Goal: Task Accomplishment & Management: Use online tool/utility

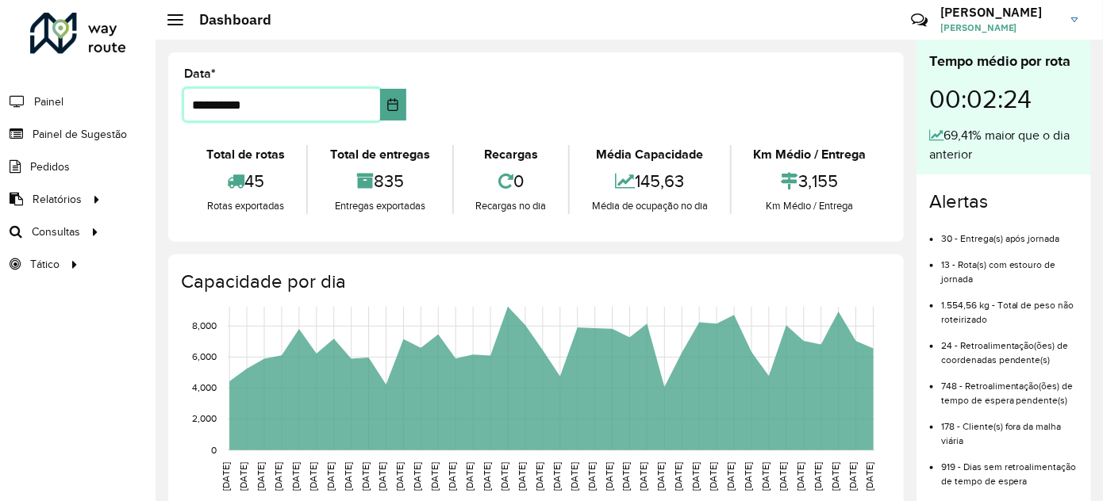
click at [285, 100] on input "**********" at bounding box center [282, 105] width 196 height 32
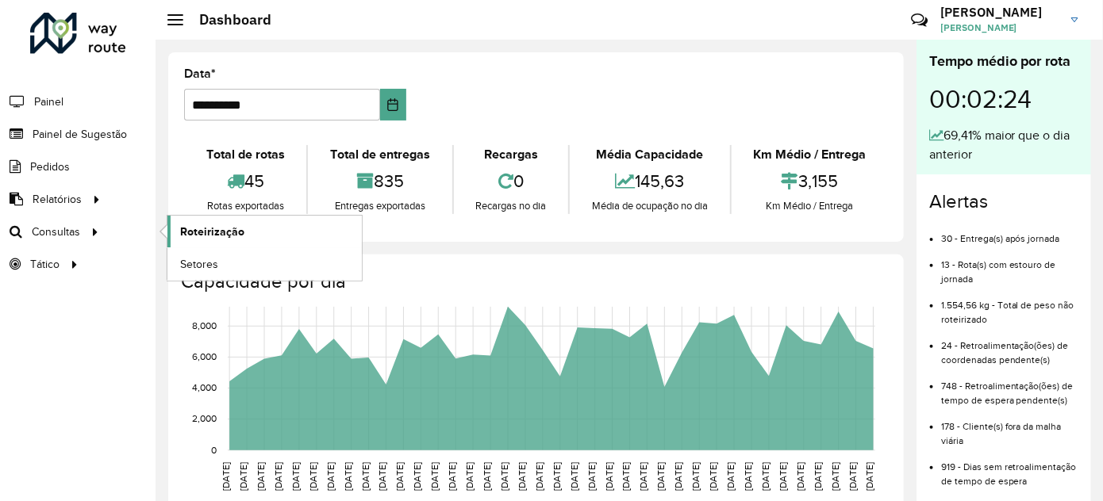
click at [281, 231] on link "Roteirização" at bounding box center [264, 232] width 194 height 32
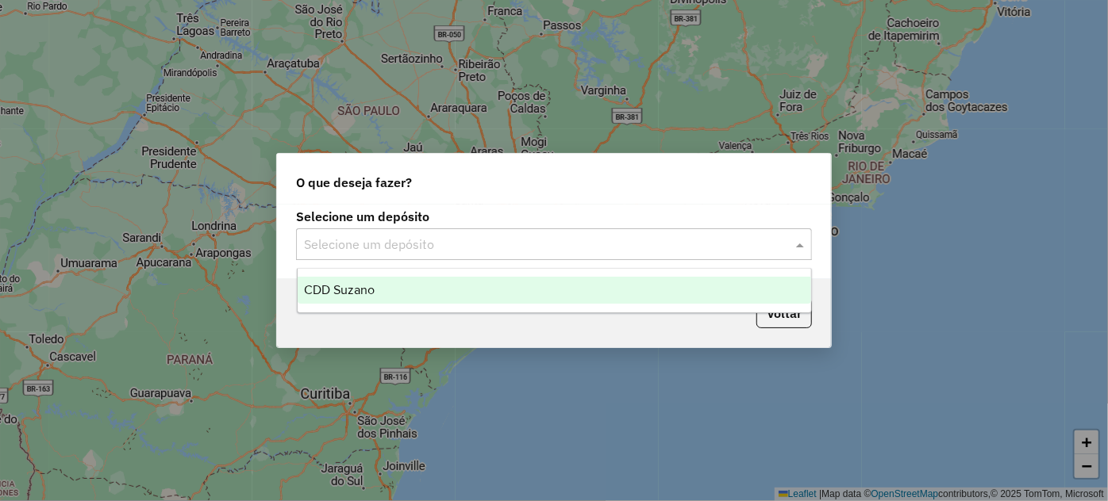
click at [660, 236] on input "text" at bounding box center [538, 245] width 468 height 19
click at [441, 278] on div "CDD Suzano" at bounding box center [554, 290] width 513 height 27
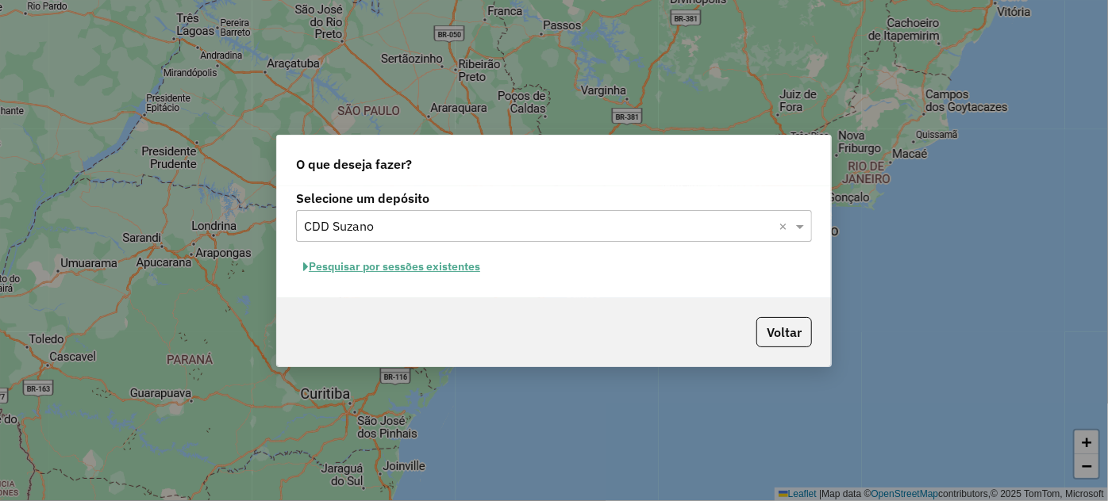
click at [428, 271] on button "Pesquisar por sessões existentes" at bounding box center [391, 267] width 191 height 25
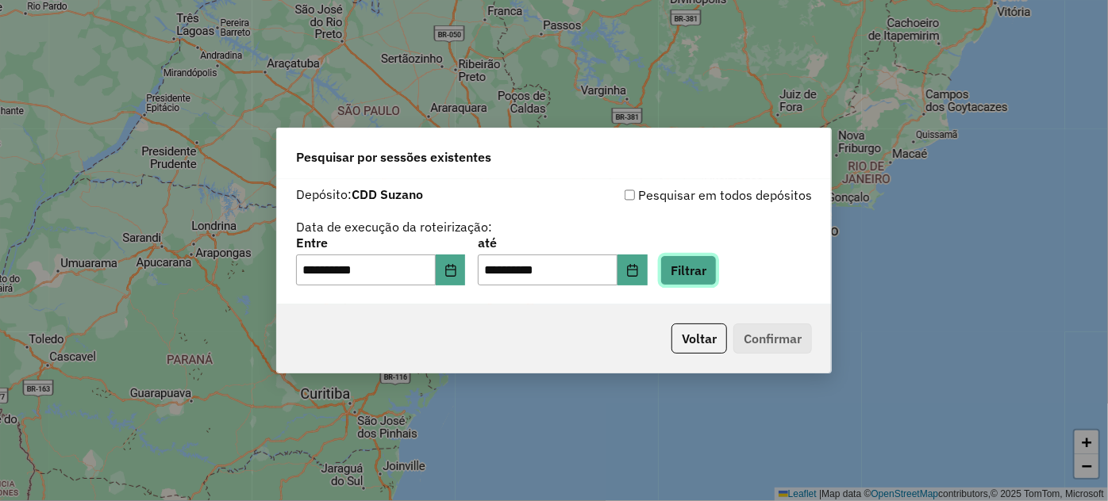
click at [716, 268] on button "Filtrar" at bounding box center [688, 270] width 56 height 30
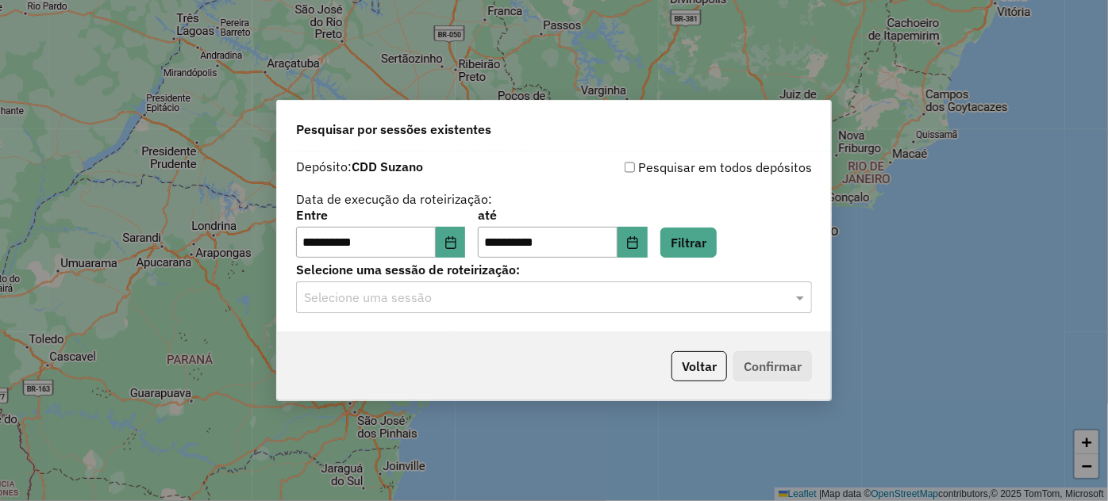
click at [356, 304] on input "text" at bounding box center [538, 298] width 468 height 19
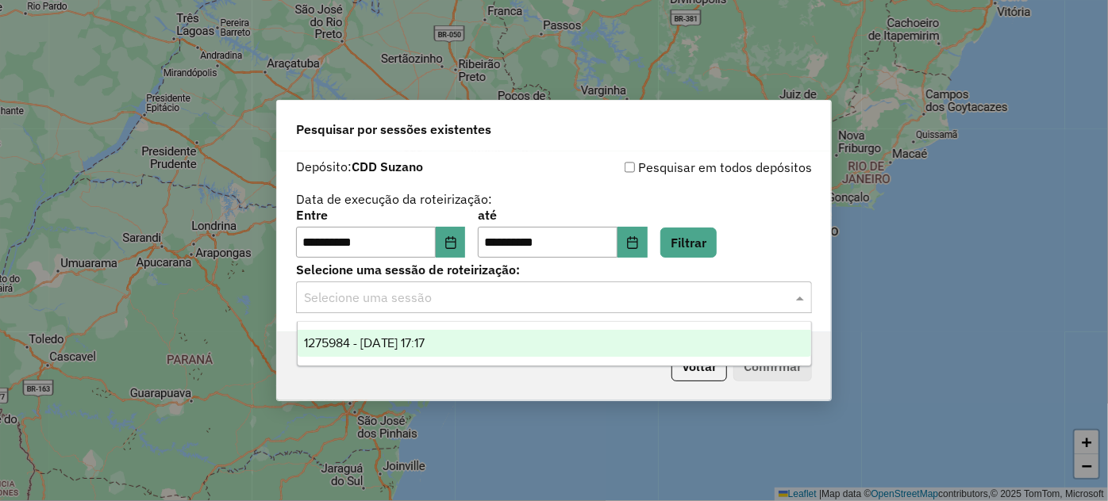
click at [344, 332] on div "1275984 - [DATE] 17:17" at bounding box center [554, 343] width 513 height 27
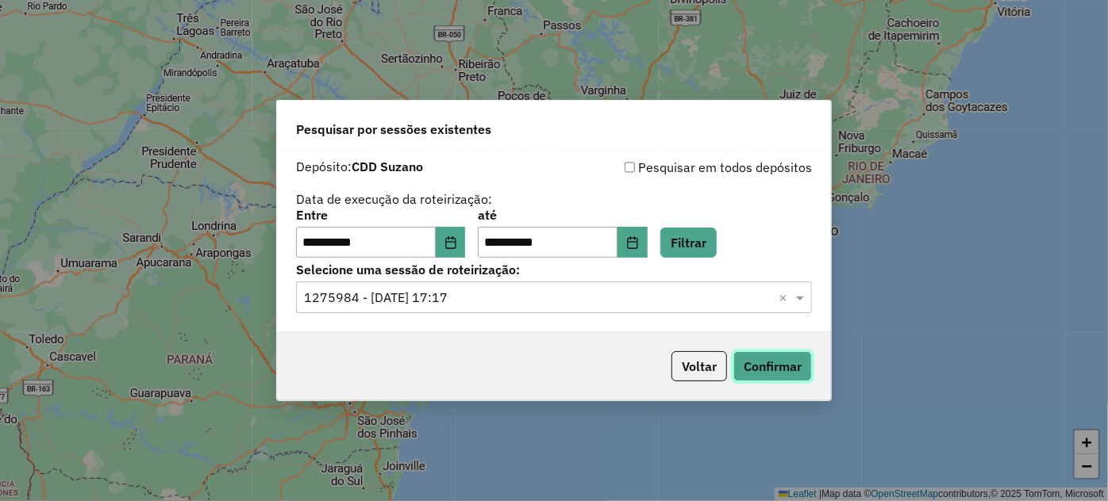
click at [751, 367] on button "Confirmar" at bounding box center [772, 366] width 79 height 30
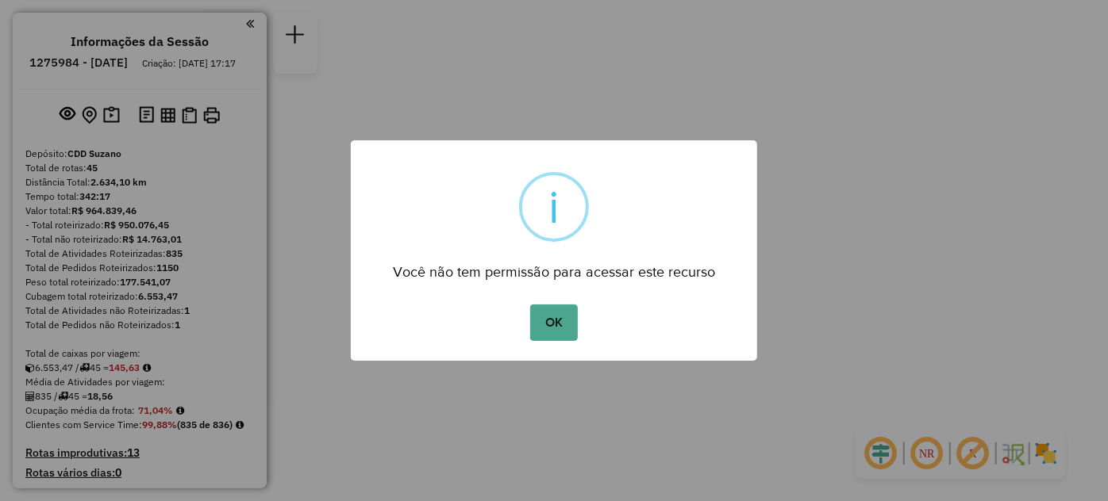
drag, startPoint x: 559, startPoint y: 317, endPoint x: 551, endPoint y: 305, distance: 14.8
click at [558, 319] on button "OK" at bounding box center [553, 323] width 47 height 36
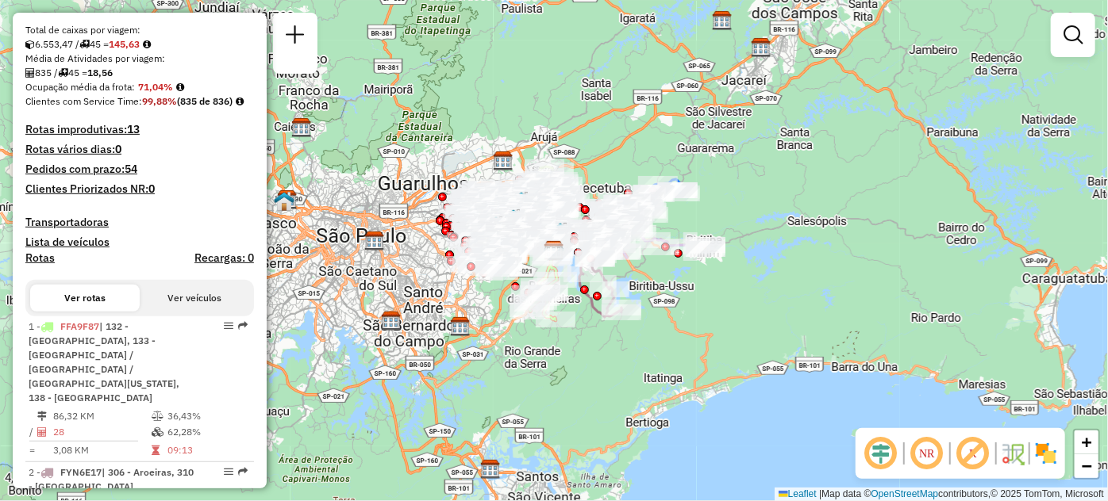
scroll to position [3578, 0]
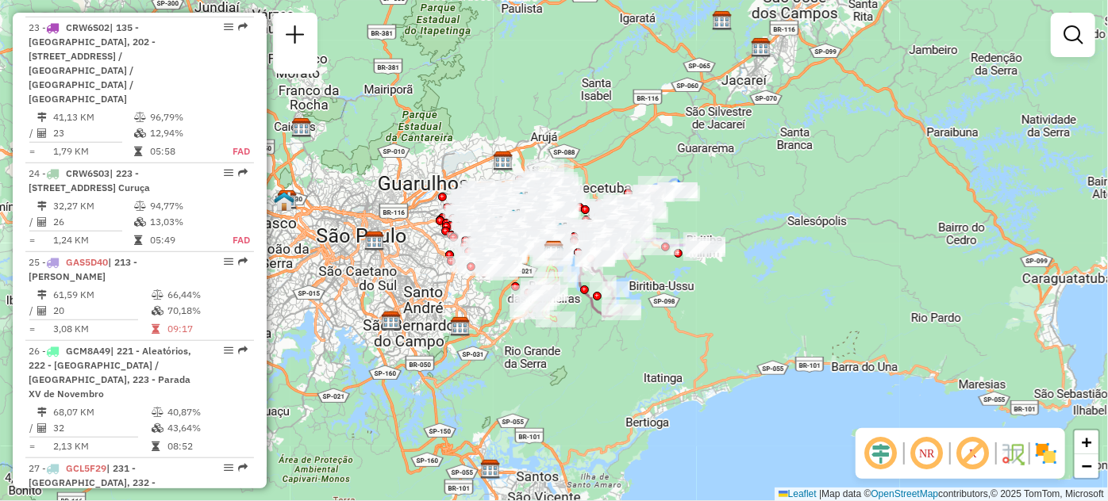
select select "**********"
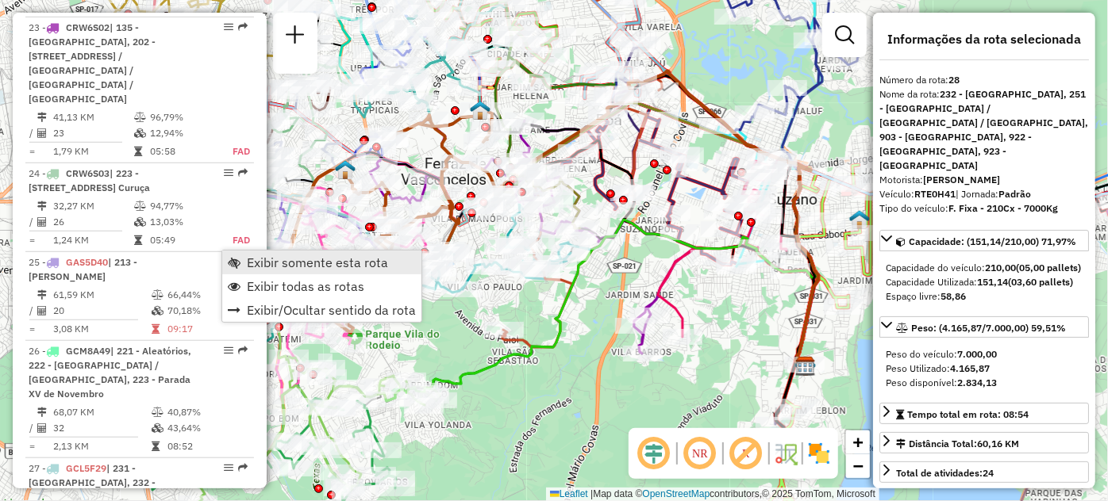
click at [241, 259] on link "Exibir somente esta rota" at bounding box center [321, 263] width 199 height 24
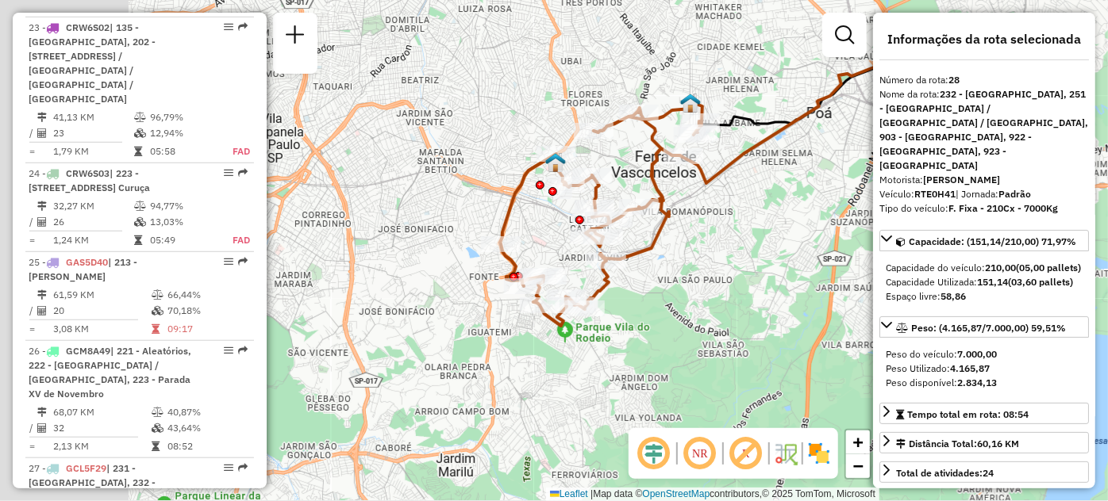
drag, startPoint x: 674, startPoint y: 305, endPoint x: 780, endPoint y: 298, distance: 105.8
click at [780, 298] on div "Janela de atendimento Grade de atendimento Capacidade Transportadoras Veículos …" at bounding box center [554, 250] width 1108 height 501
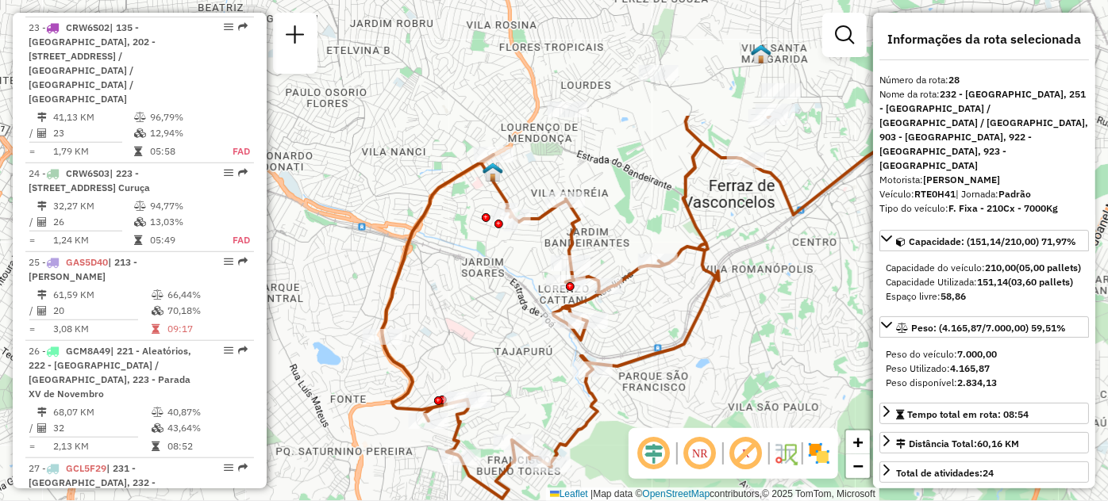
drag, startPoint x: 808, startPoint y: 288, endPoint x: 847, endPoint y: 396, distance: 115.0
click at [847, 396] on div "Janela de atendimento Grade de atendimento Capacidade Transportadoras Veículos …" at bounding box center [554, 250] width 1108 height 501
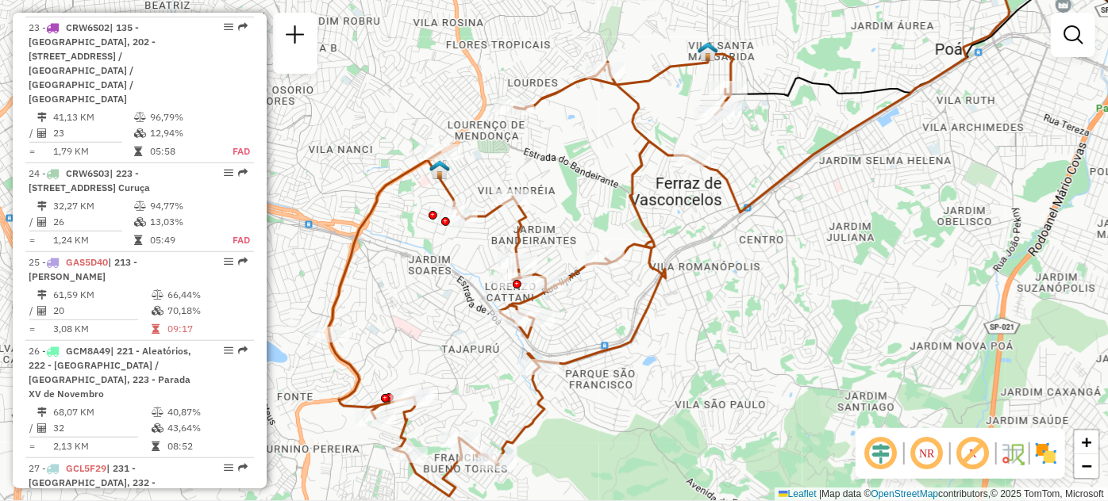
drag, startPoint x: 758, startPoint y: 394, endPoint x: 704, endPoint y: 398, distance: 54.1
click at [704, 398] on div "Janela de atendimento Grade de atendimento Capacidade Transportadoras Veículos …" at bounding box center [554, 250] width 1108 height 501
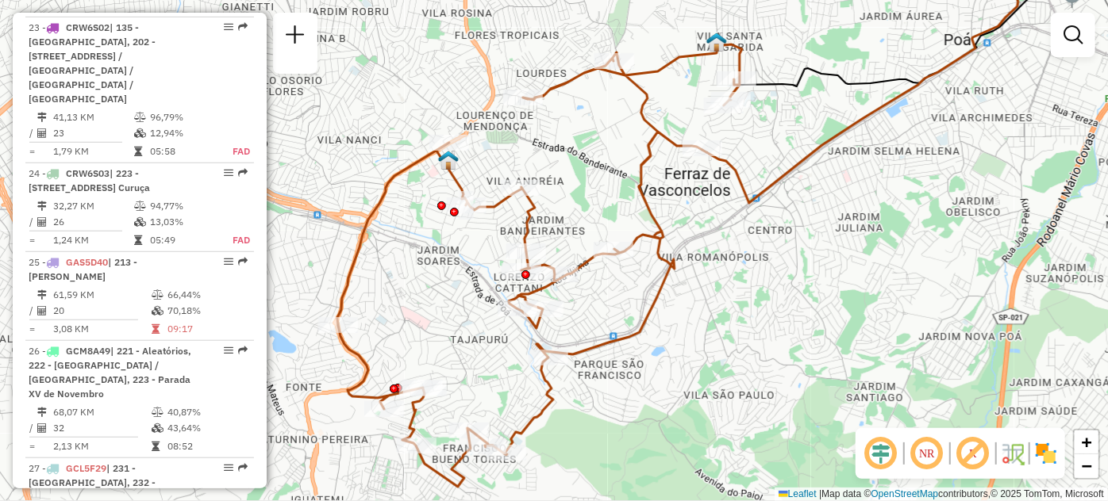
drag, startPoint x: 704, startPoint y: 398, endPoint x: 713, endPoint y: 389, distance: 12.9
click at [713, 389] on div "Janela de atendimento Grade de atendimento Capacidade Transportadoras Veículos …" at bounding box center [554, 250] width 1108 height 501
